Goal: Task Accomplishment & Management: Use online tool/utility

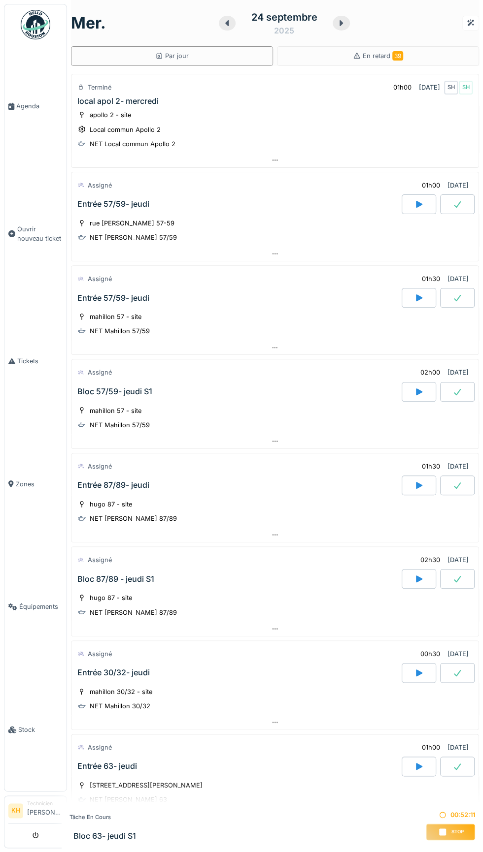
click at [283, 837] on div "Tâche en cours Bloc 63- jeudi S1 00:52:11 Stop" at bounding box center [272, 828] width 421 height 50
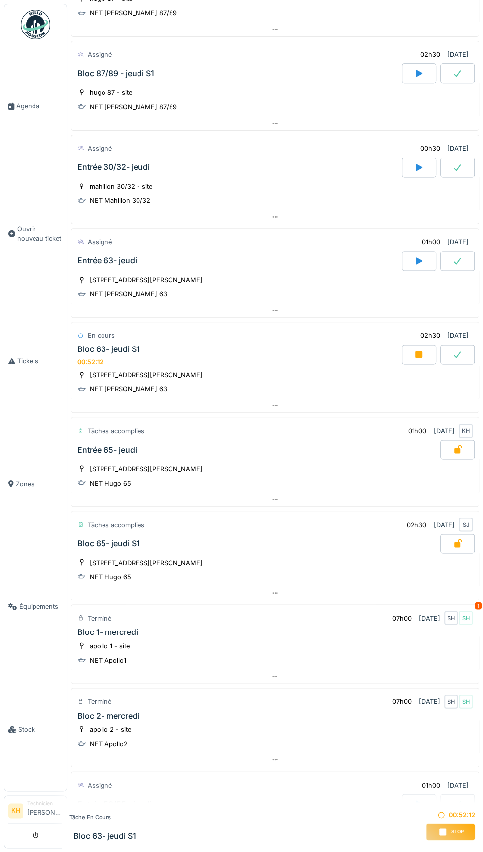
scroll to position [611, 0]
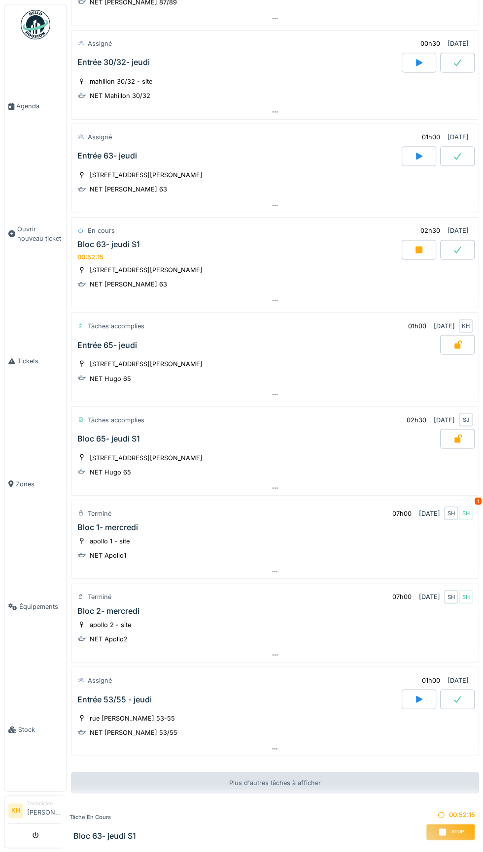
click at [313, 245] on div "Bloc 63- jeudi S1 00:52:15" at bounding box center [238, 250] width 326 height 21
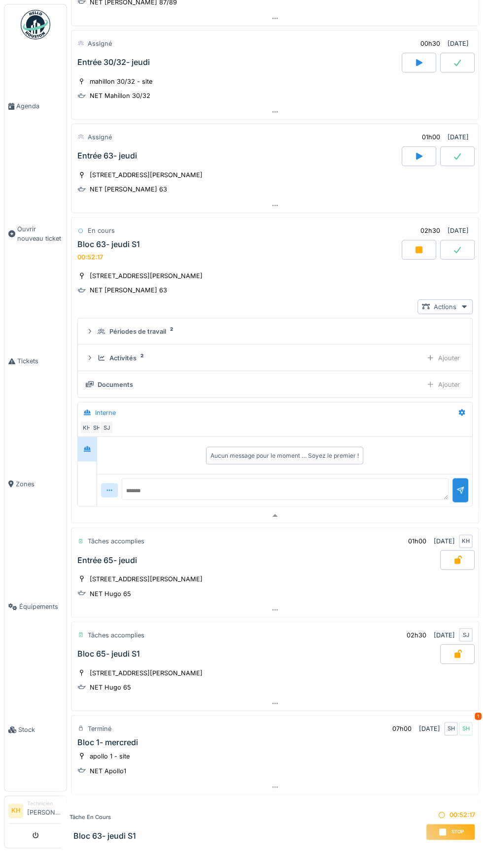
scroll to position [773, 0]
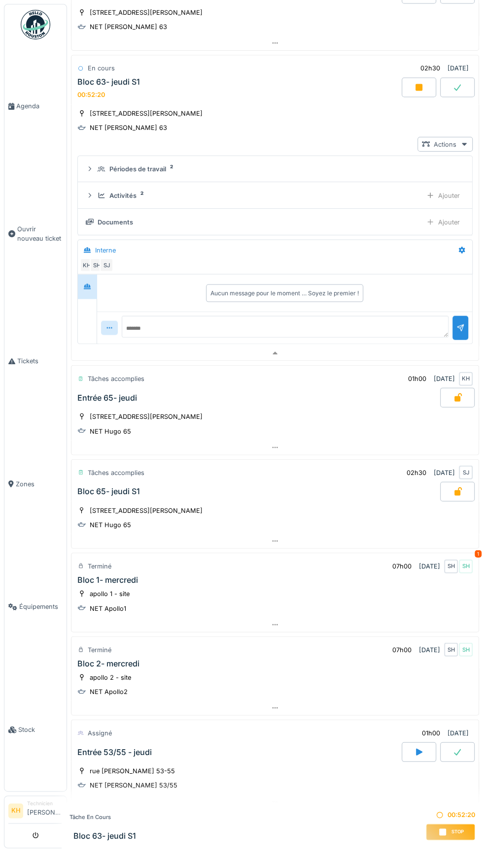
click at [458, 215] on div "Ajouter" at bounding box center [443, 222] width 42 height 14
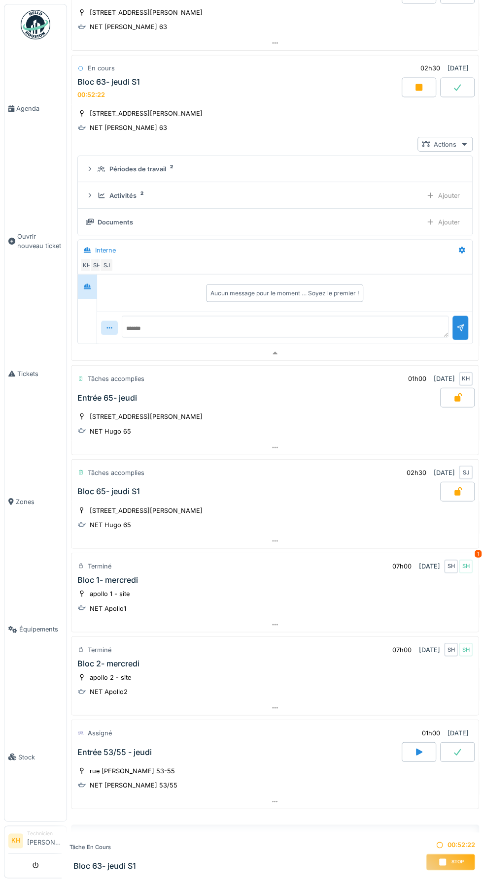
click at [462, 247] on icon at bounding box center [462, 250] width 8 height 6
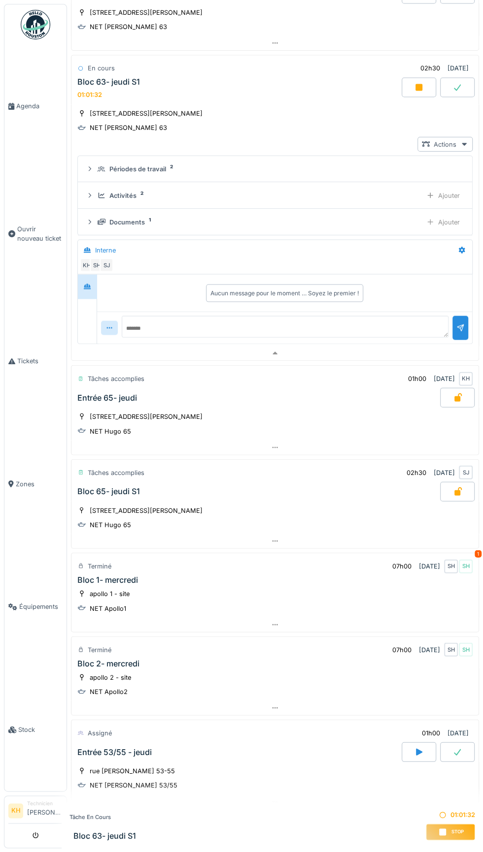
scroll to position [641, 0]
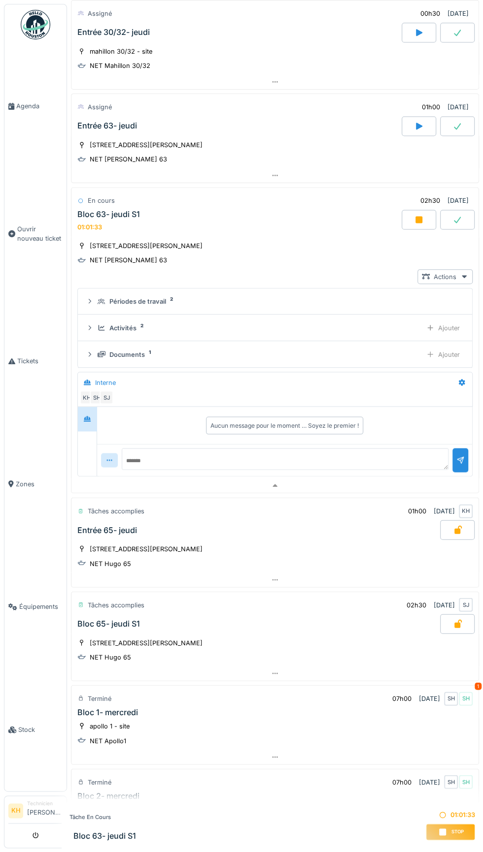
click at [419, 216] on icon at bounding box center [418, 219] width 7 height 7
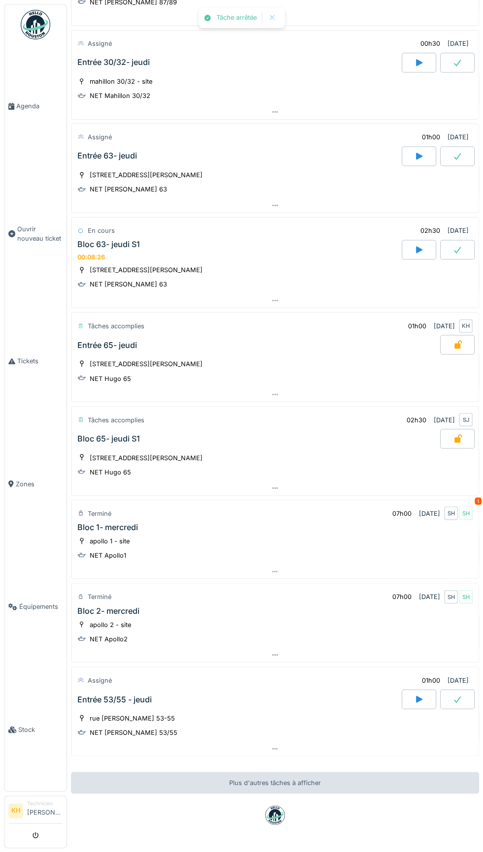
scroll to position [611, 0]
click at [473, 240] on div at bounding box center [457, 250] width 34 height 20
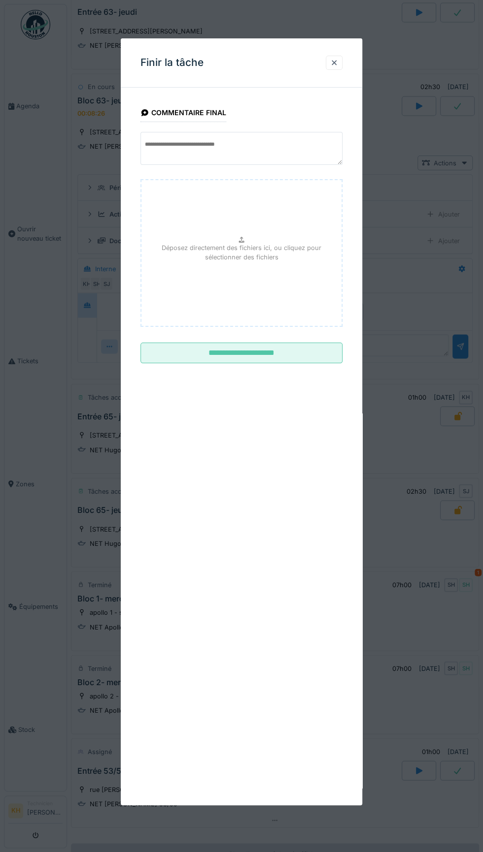
scroll to position [773, 0]
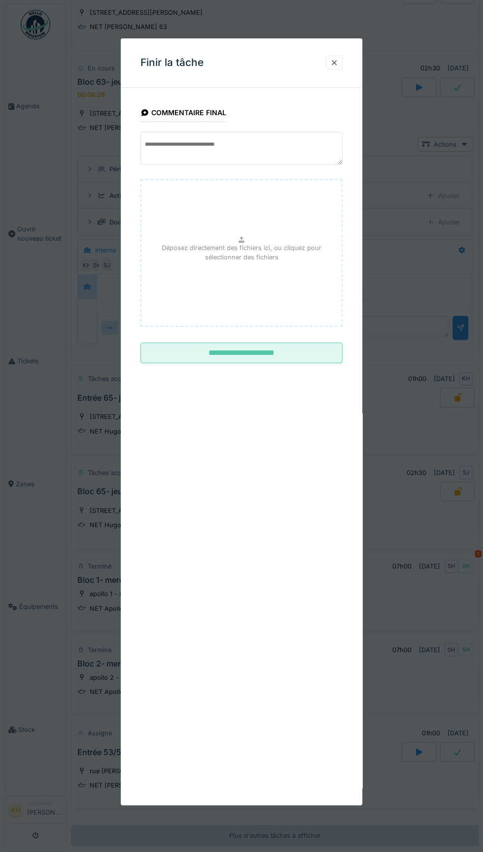
click at [285, 350] on input "**********" at bounding box center [241, 353] width 202 height 21
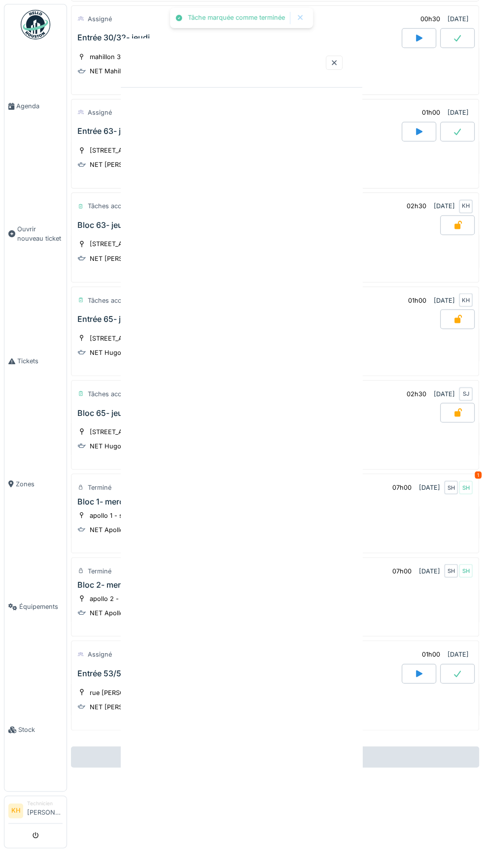
scroll to position [609, 0]
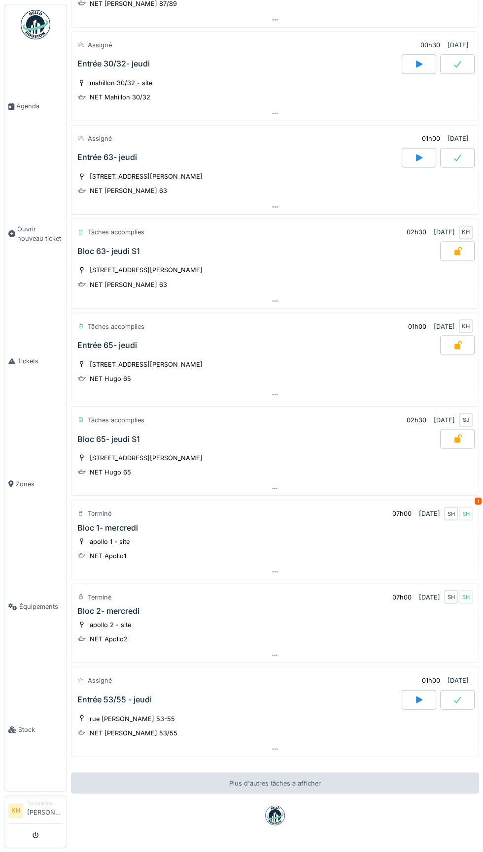
click at [397, 148] on div "Entrée 63- jeudi" at bounding box center [238, 158] width 326 height 20
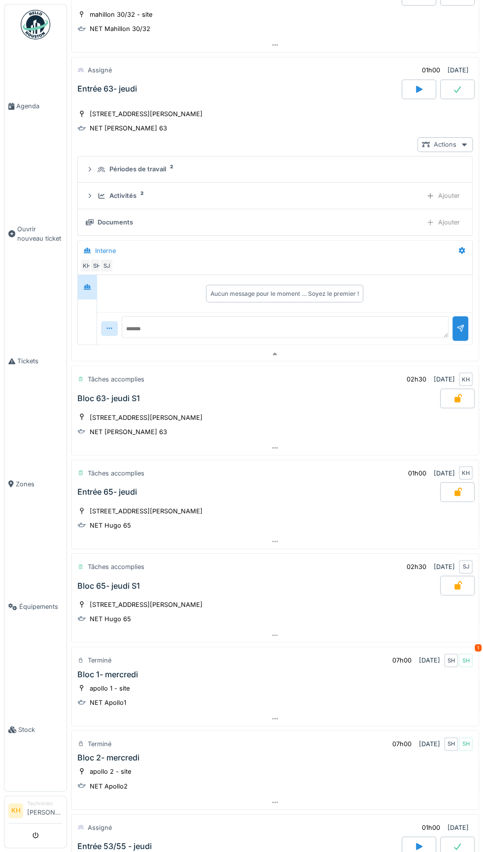
scroll to position [682, 0]
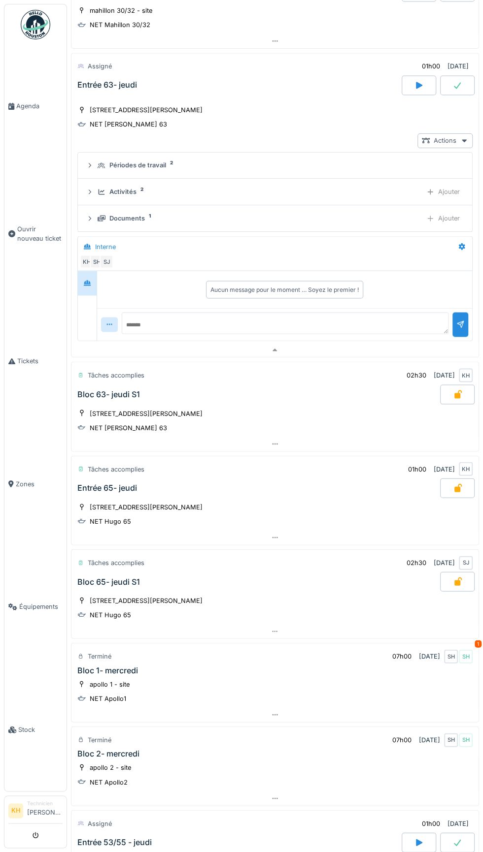
click at [414, 81] on icon at bounding box center [419, 85] width 10 height 8
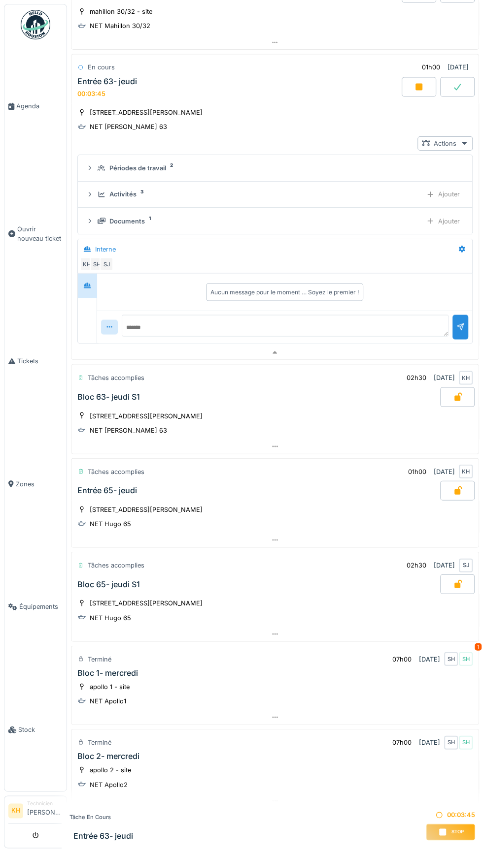
scroll to position [683, 0]
click at [418, 82] on icon at bounding box center [418, 85] width 7 height 7
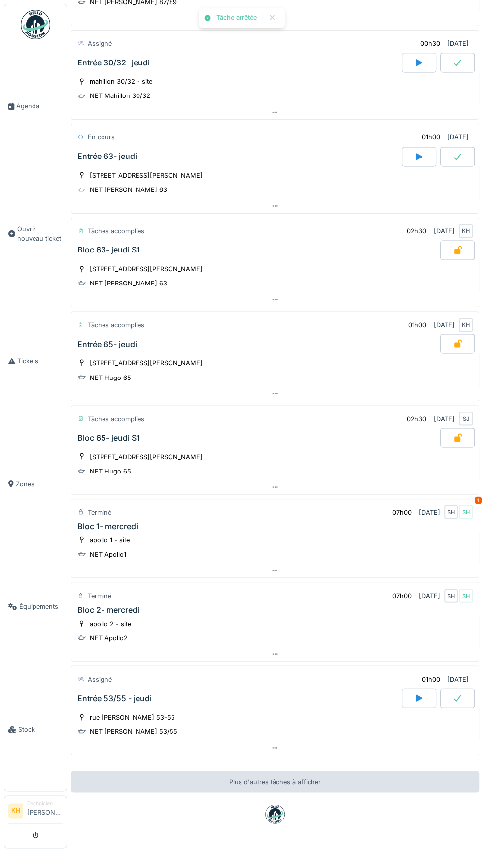
scroll to position [611, 0]
click at [467, 54] on div at bounding box center [457, 64] width 34 height 20
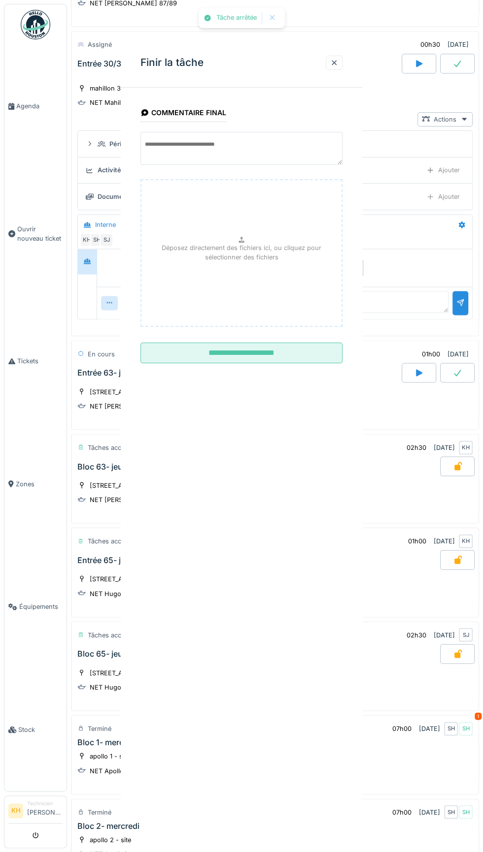
scroll to position [591, 0]
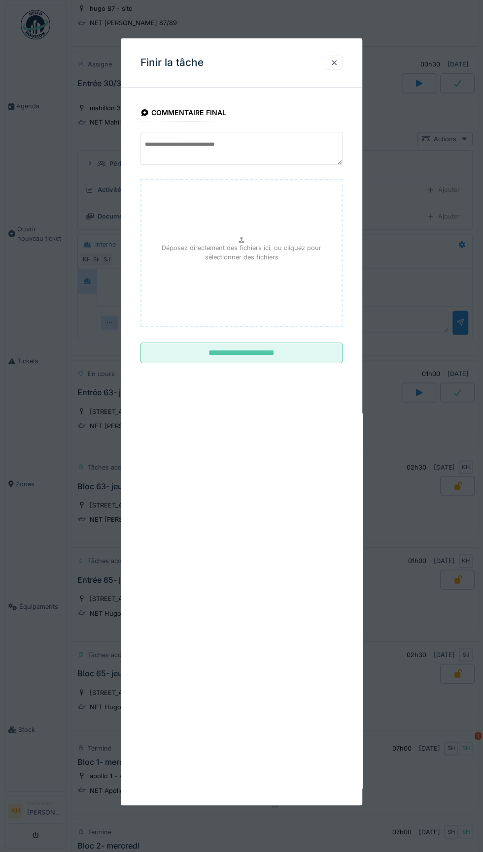
click at [264, 356] on input "**********" at bounding box center [241, 353] width 202 height 21
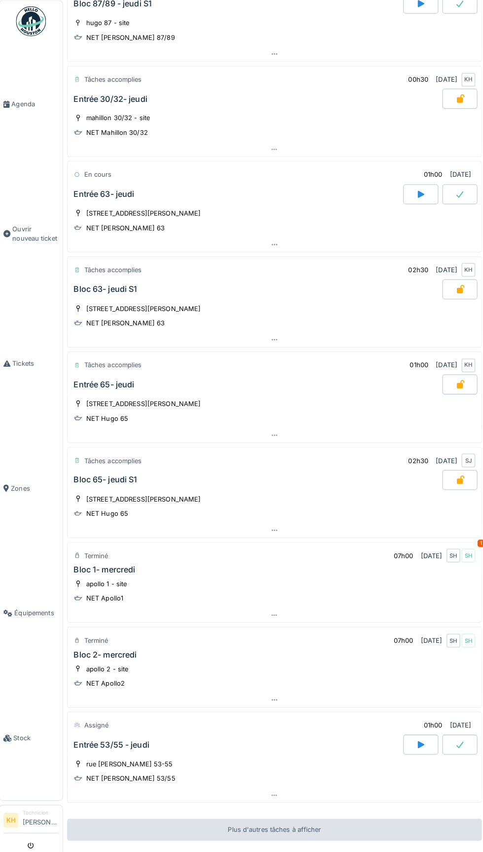
scroll to position [611, 0]
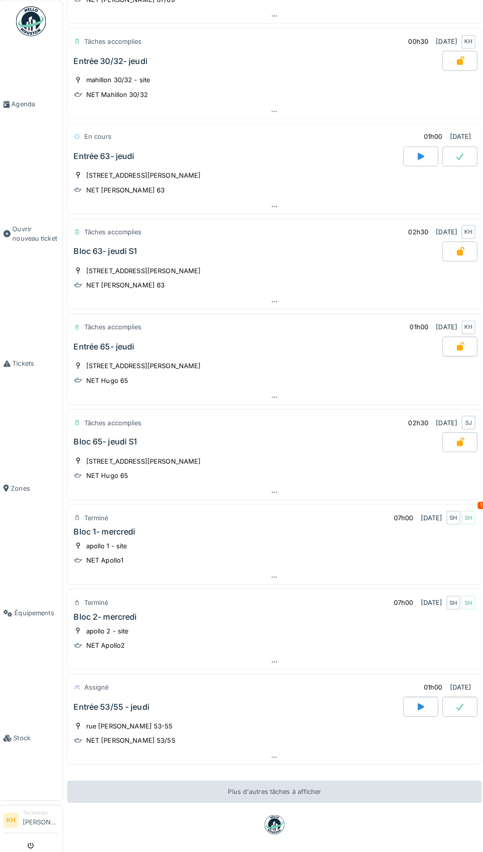
click at [419, 696] on icon at bounding box center [419, 699] width 6 height 7
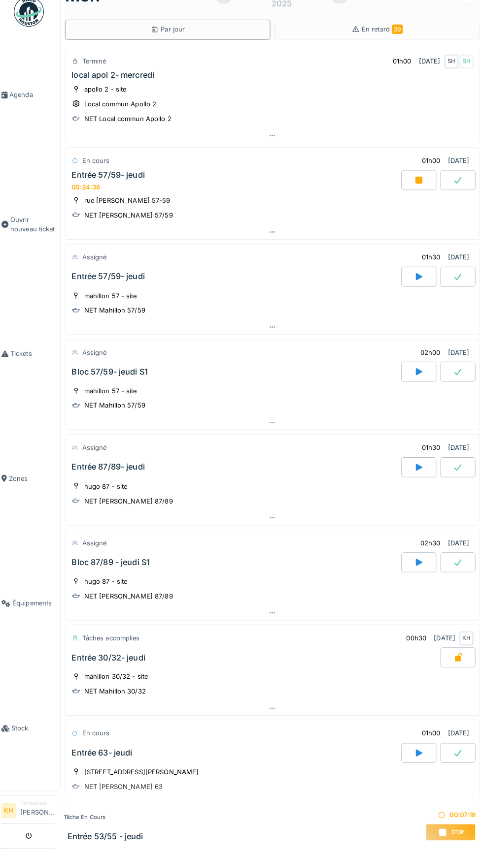
scroll to position [0, 0]
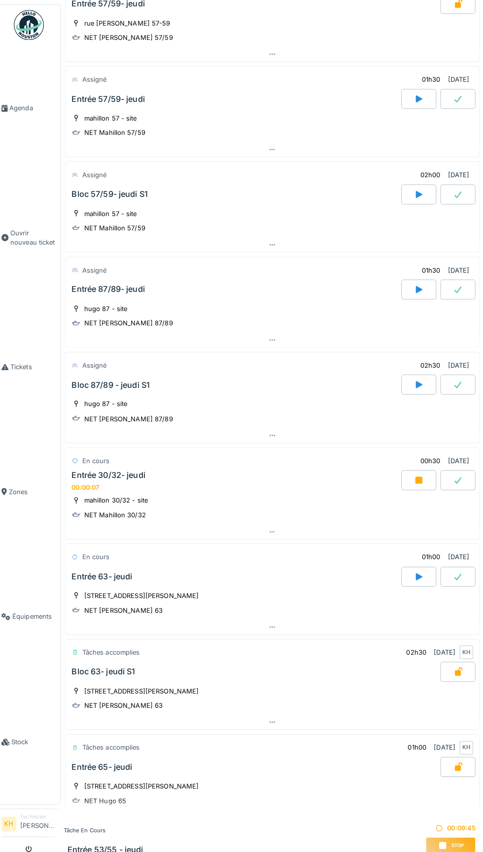
scroll to position [200, 0]
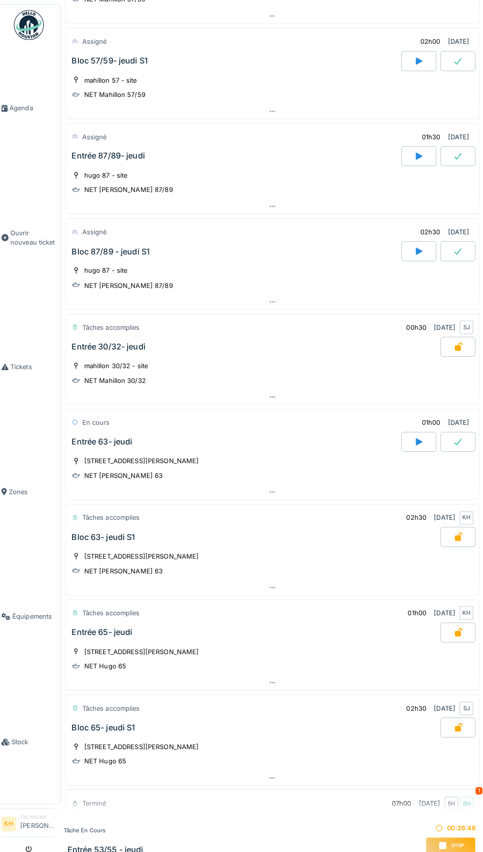
scroll to position [336, 0]
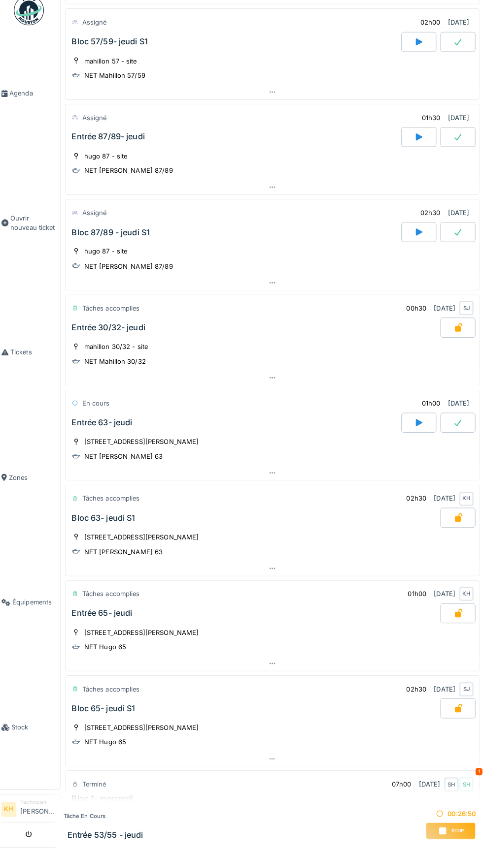
click at [457, 836] on span "Stop" at bounding box center [457, 832] width 12 height 7
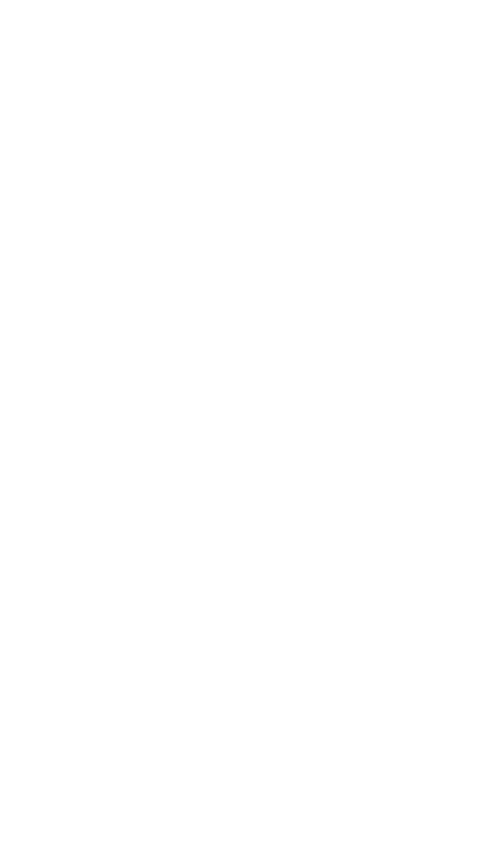
scroll to position [0, 0]
